Goal: Information Seeking & Learning: Find specific fact

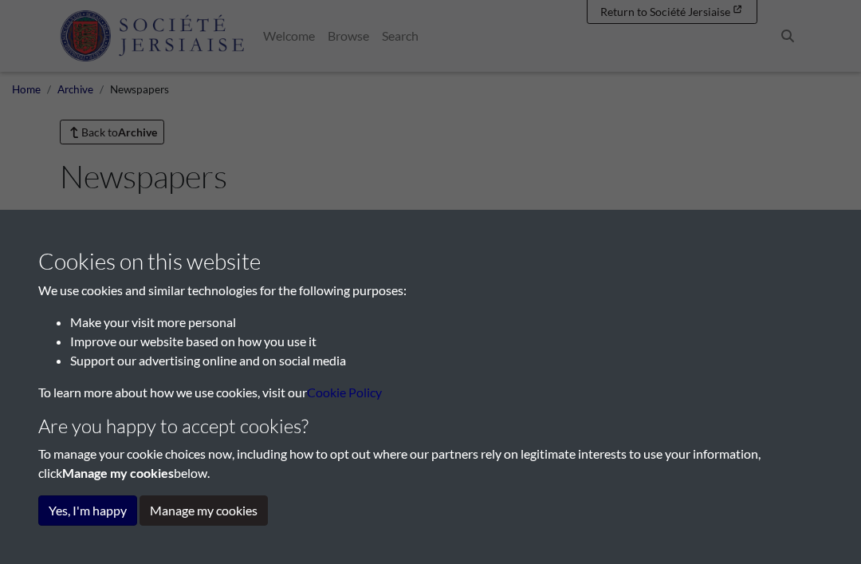
click at [114, 521] on button "Yes, I'm happy" at bounding box center [87, 510] width 99 height 30
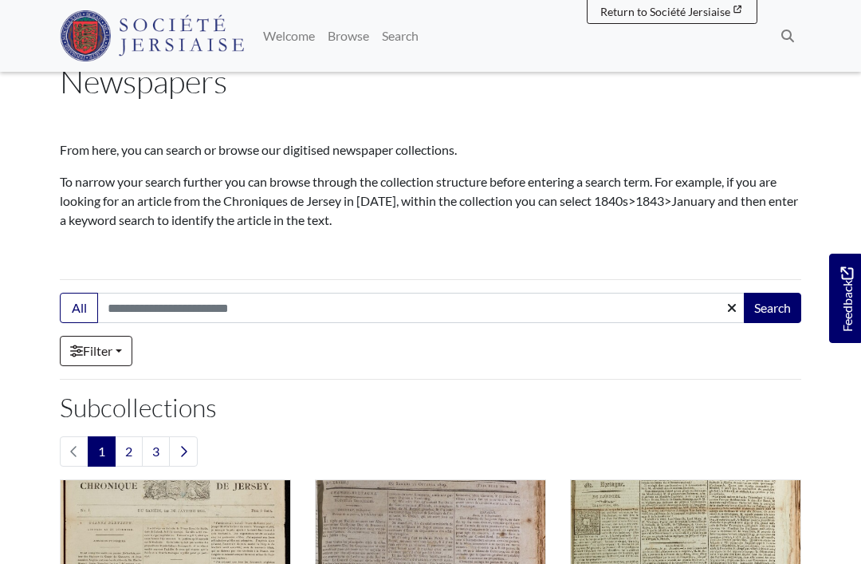
scroll to position [100, 0]
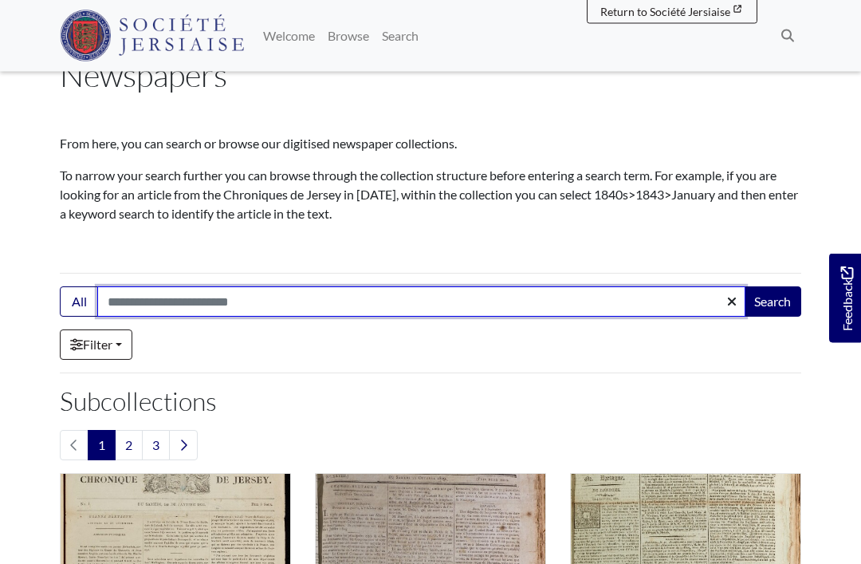
click at [315, 310] on input "Search:" at bounding box center [421, 302] width 648 height 30
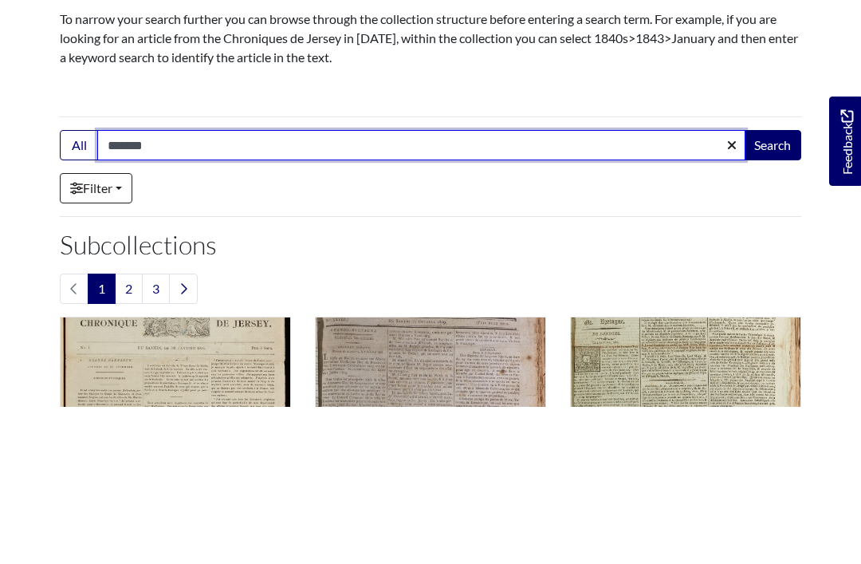
type input "*******"
click at [772, 287] on button "Search" at bounding box center [772, 302] width 57 height 30
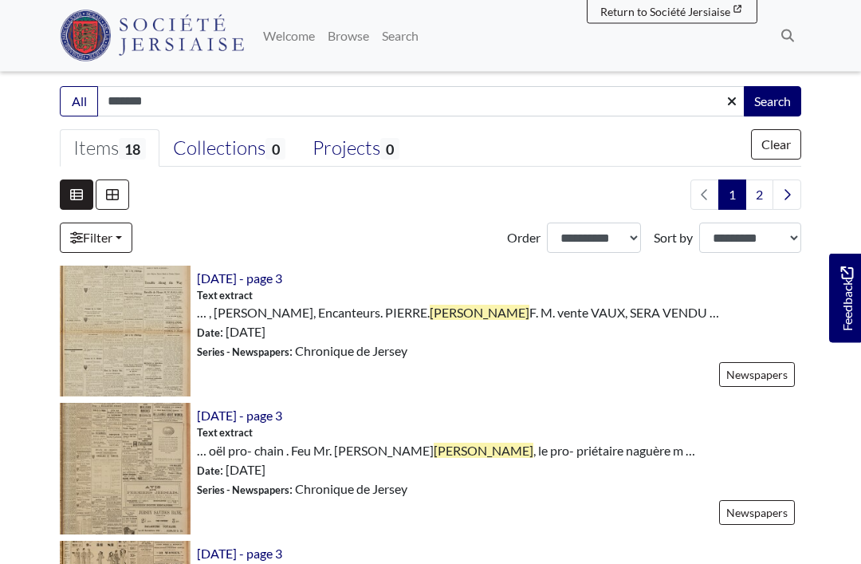
scroll to position [355, 0]
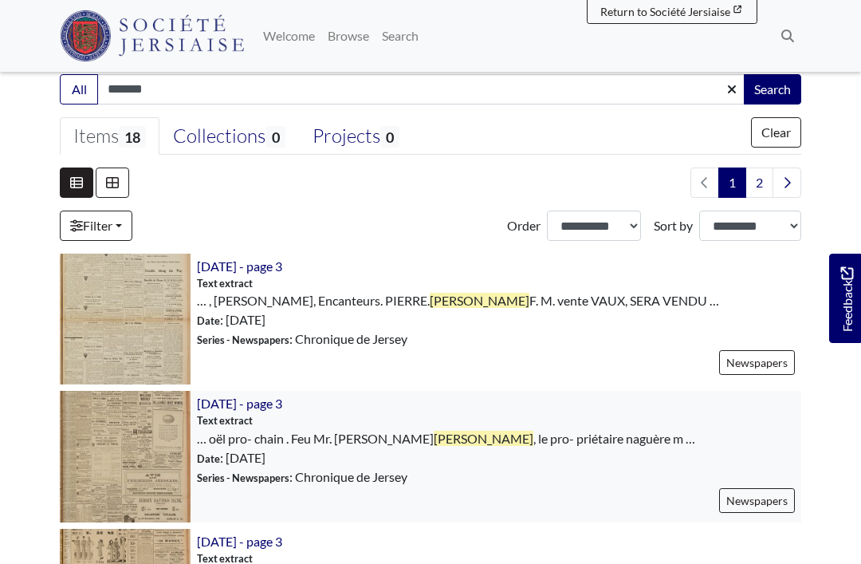
click at [434, 435] on span "[PERSON_NAME]" at bounding box center [484, 437] width 100 height 15
click at [150, 456] on img at bounding box center [125, 456] width 131 height 131
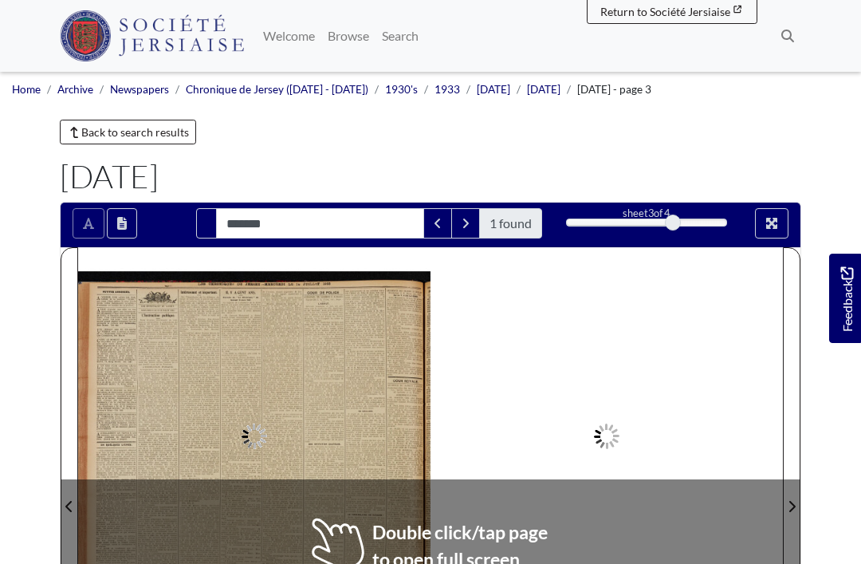
type input "*******"
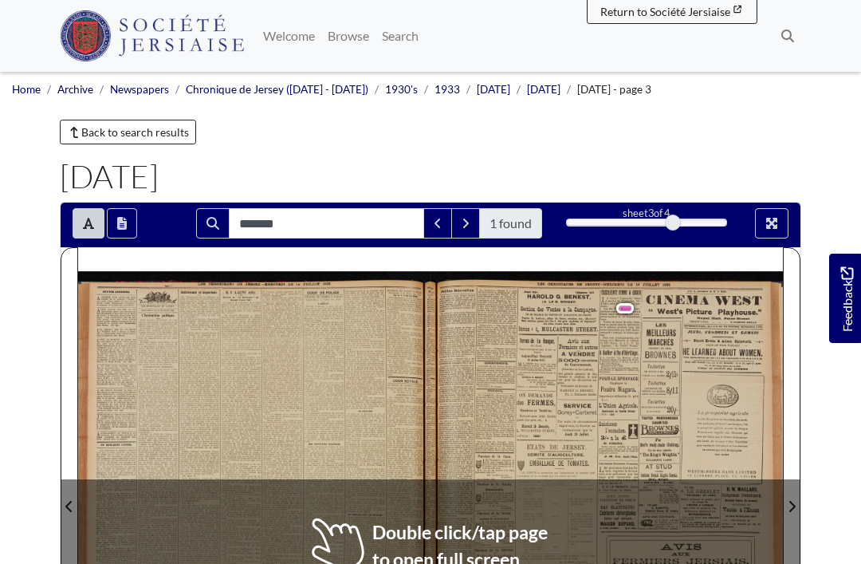
scroll to position [118, 0]
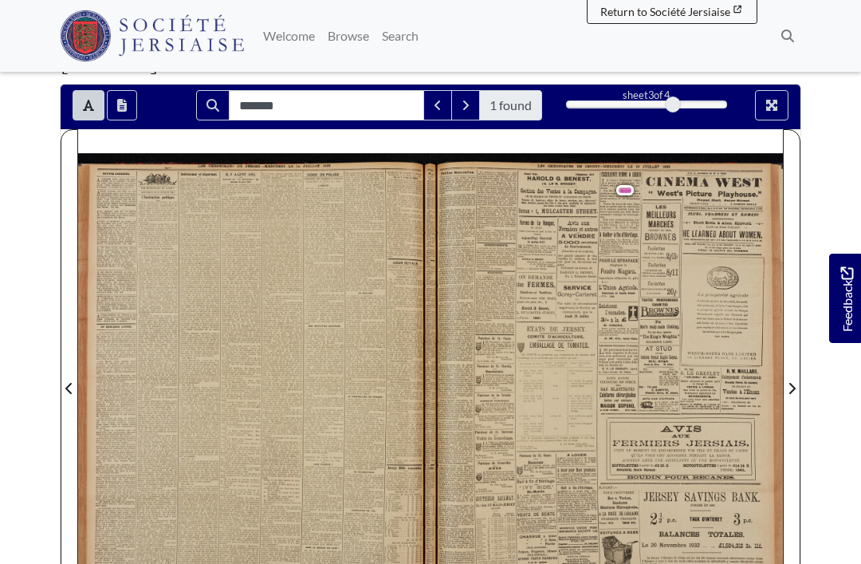
click at [541, 277] on span "DEMANDE" at bounding box center [540, 276] width 25 height 6
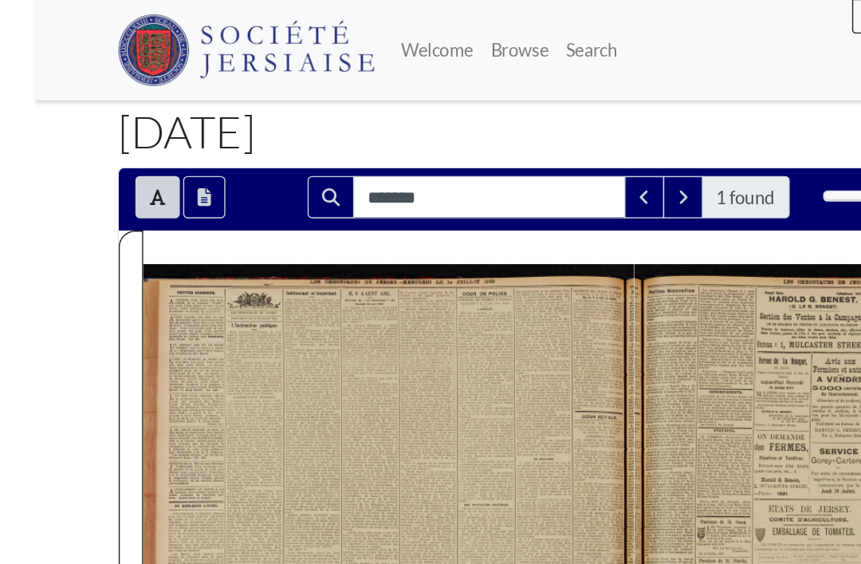
scroll to position [2, 0]
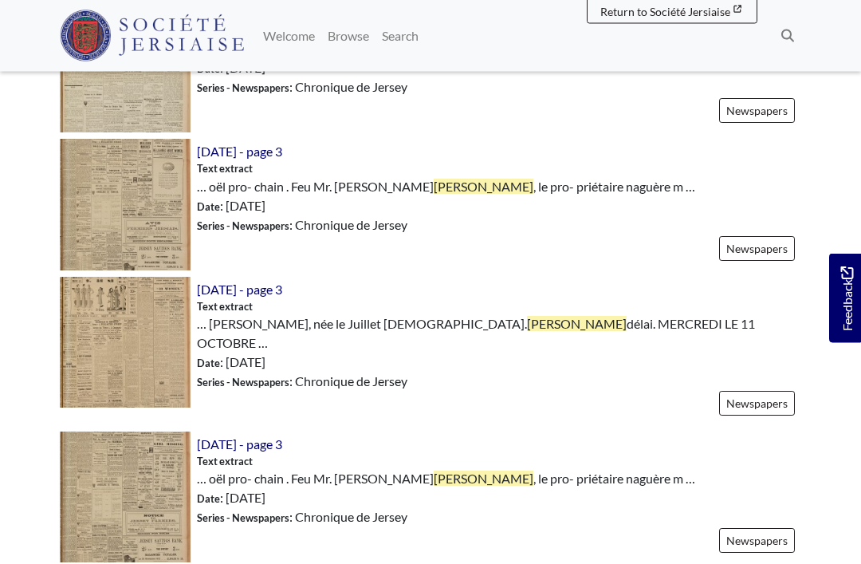
scroll to position [607, 0]
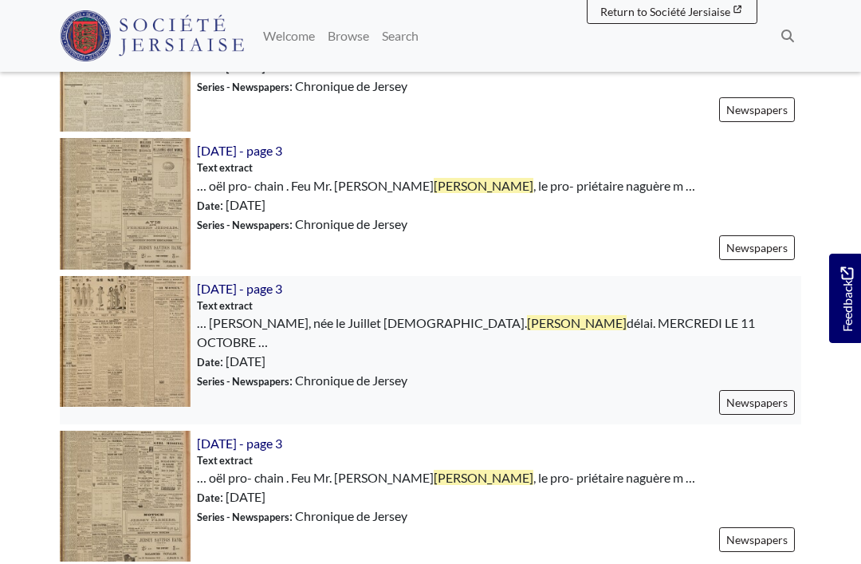
click at [132, 348] on img at bounding box center [125, 341] width 131 height 131
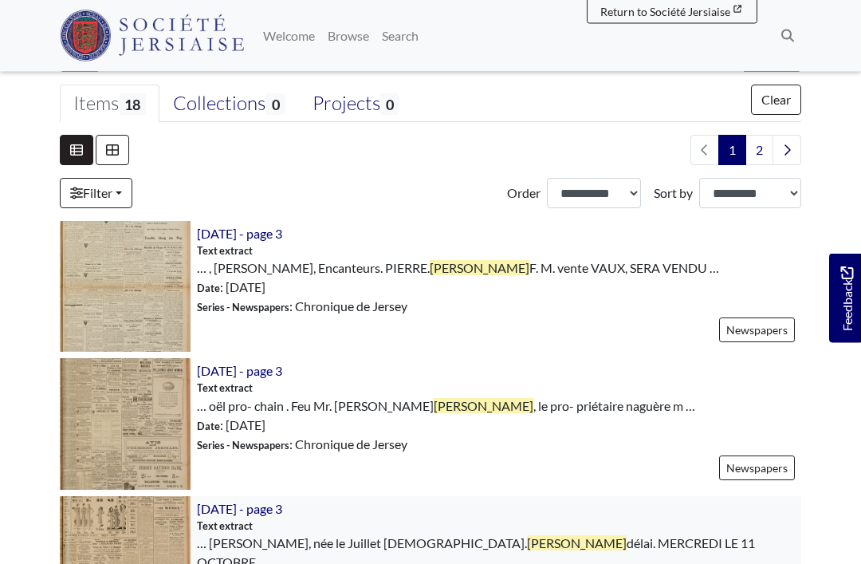
scroll to position [391, 0]
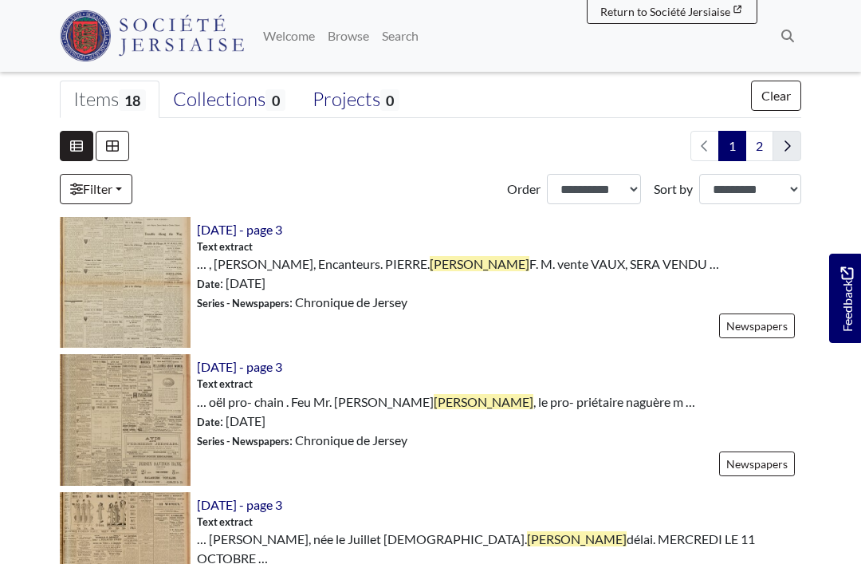
click at [792, 145] on link "Next page" at bounding box center [786, 146] width 29 height 30
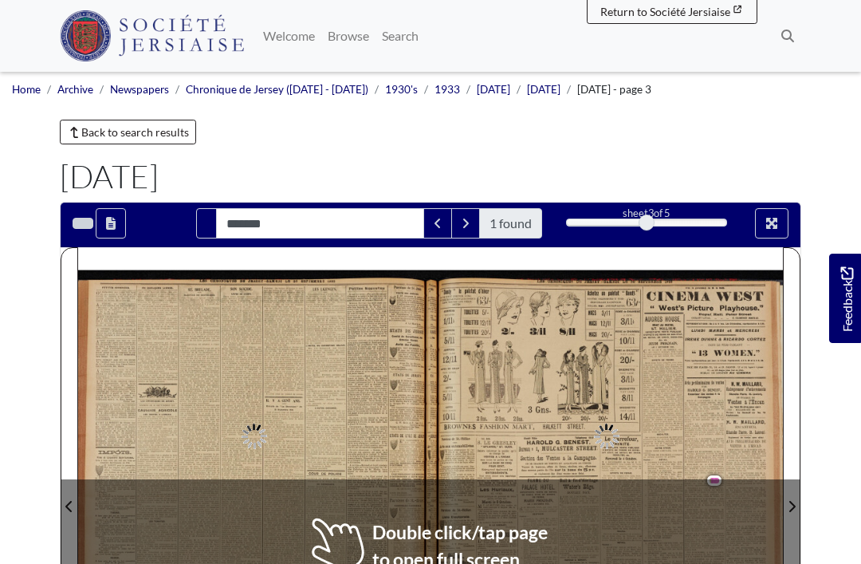
type input "*******"
click at [631, 399] on div "TES paleto o t hiver palet (fandy ndy °° le ER IE AVEC /"Qa MZ |, puproT D'HIV …" at bounding box center [606, 508] width 352 height 476
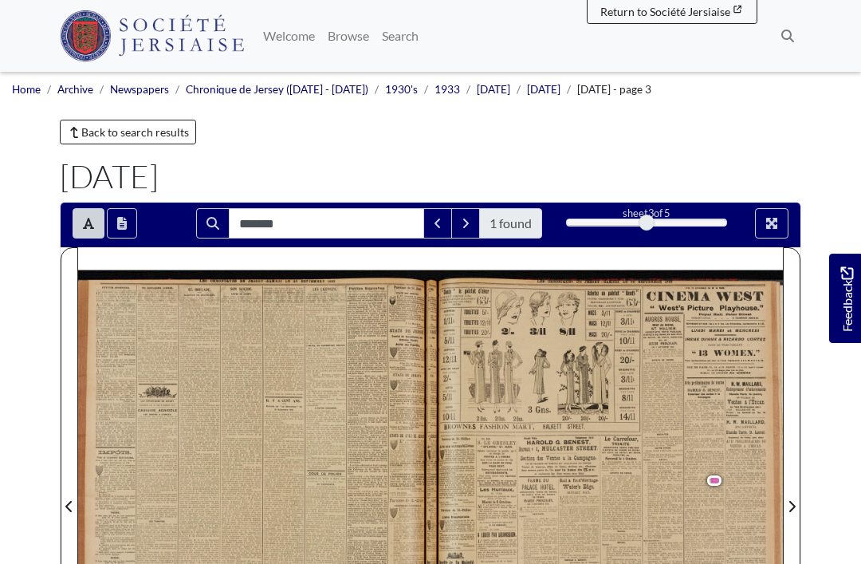
scroll to position [17, 0]
